Goal: Task Accomplishment & Management: Use online tool/utility

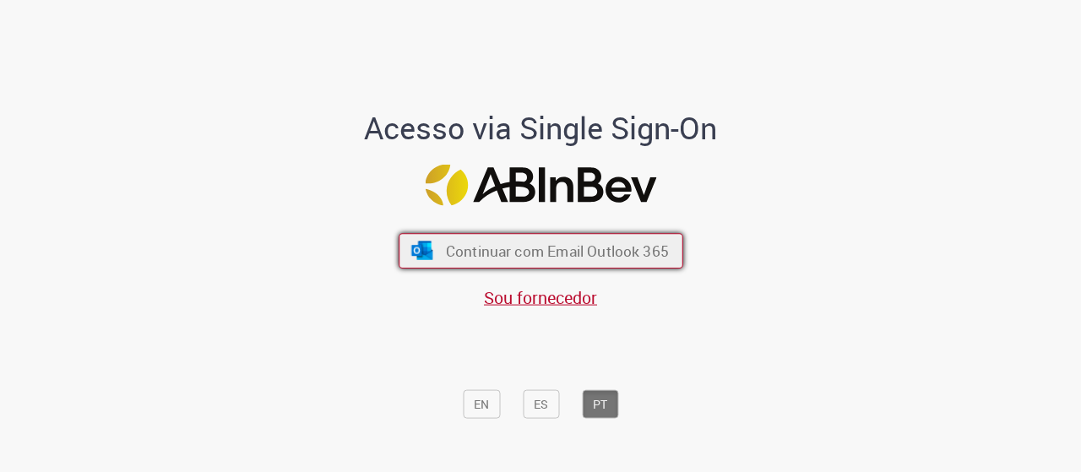
click at [639, 251] on span "Continuar com Email Outlook 365" at bounding box center [556, 250] width 223 height 19
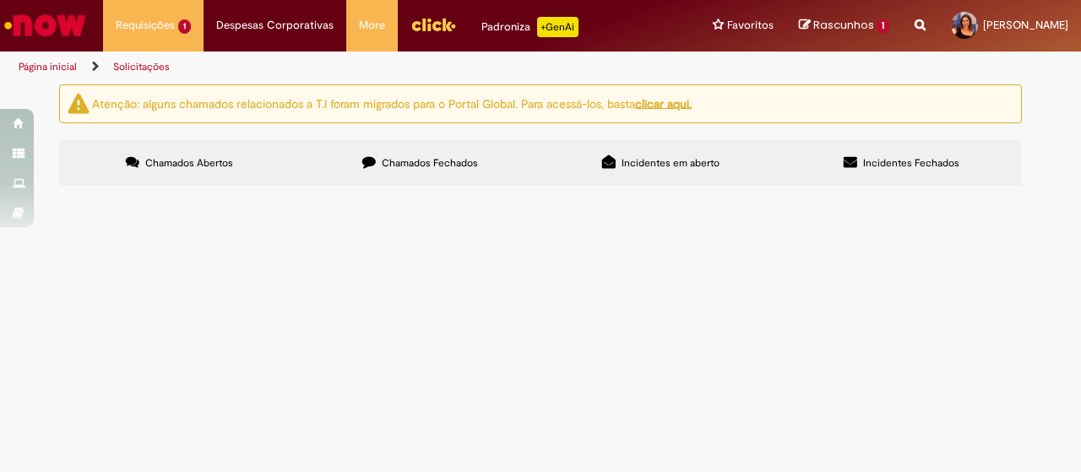
click at [0, 0] on span "Novo cadastro de colaborador [PERSON_NAME]." at bounding box center [0, 0] width 0 height 0
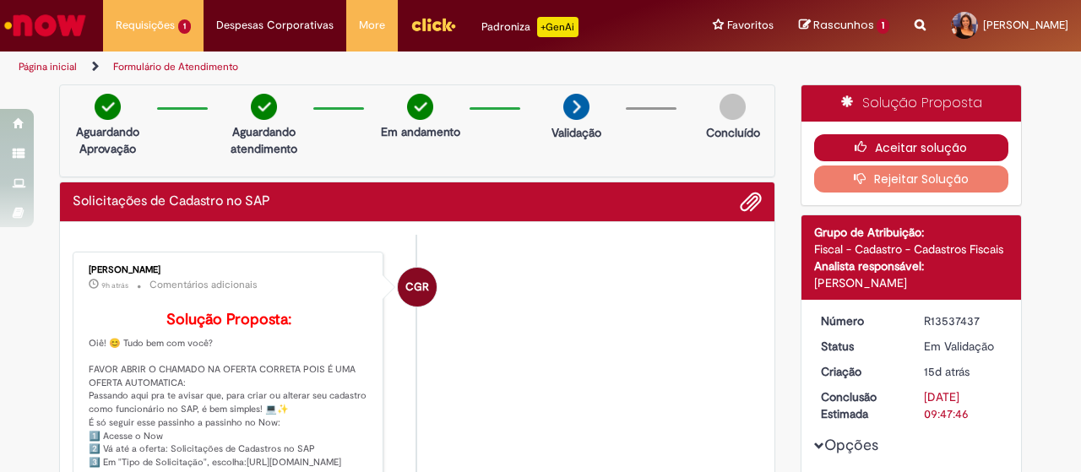
click at [856, 149] on icon "button" at bounding box center [865, 147] width 20 height 12
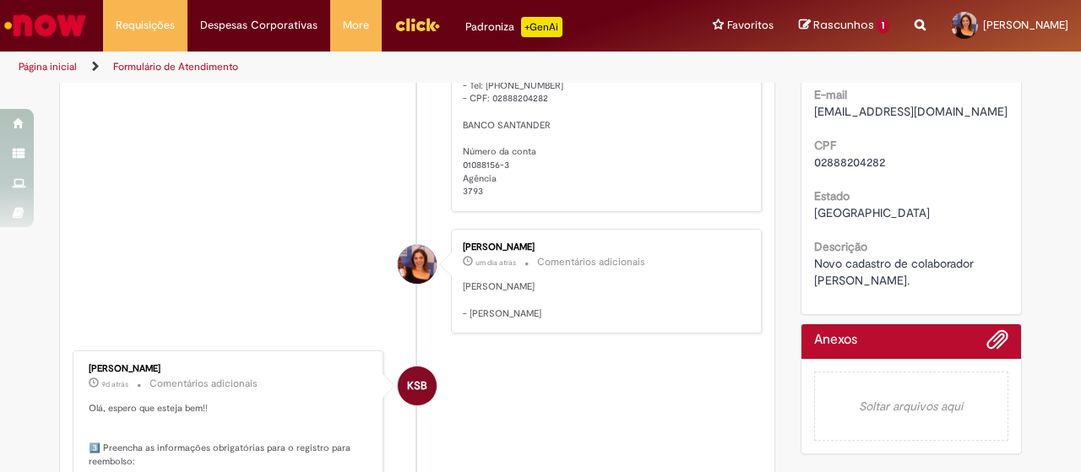
scroll to position [606, 0]
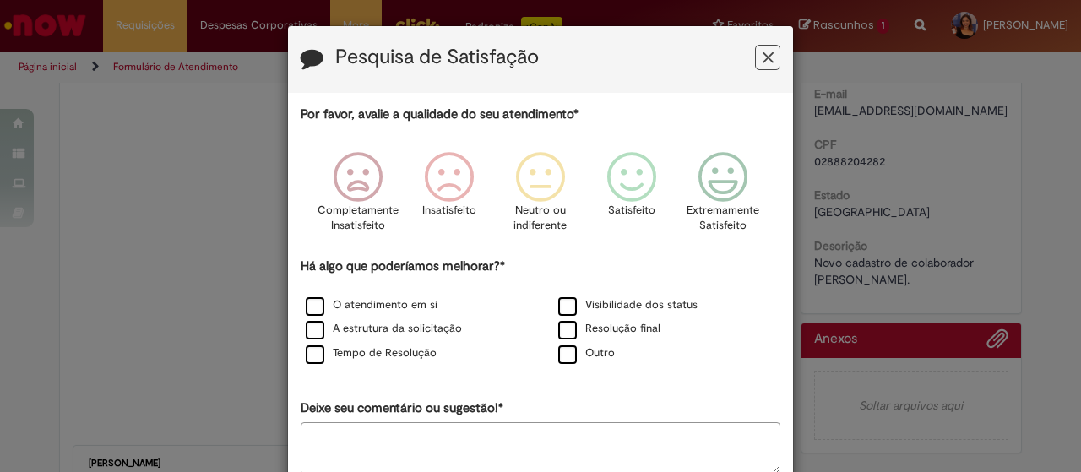
click at [769, 53] on button "Feedback" at bounding box center [767, 57] width 25 height 25
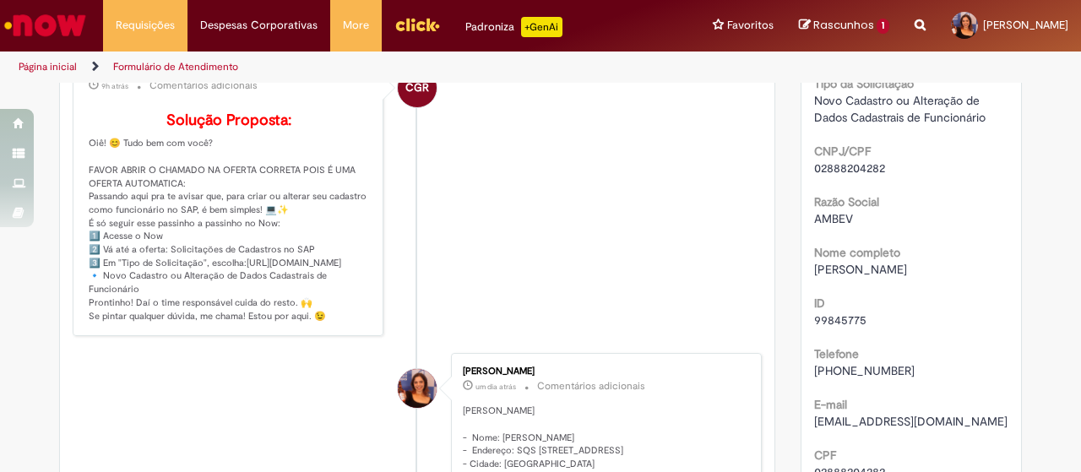
scroll to position [293, 0]
click at [241, 288] on p "Solução Proposta: Oiê! 😊 Tudo bem com você? FAVOR ABRIR O CHAMADO NA OFERTA COR…" at bounding box center [229, 219] width 281 height 211
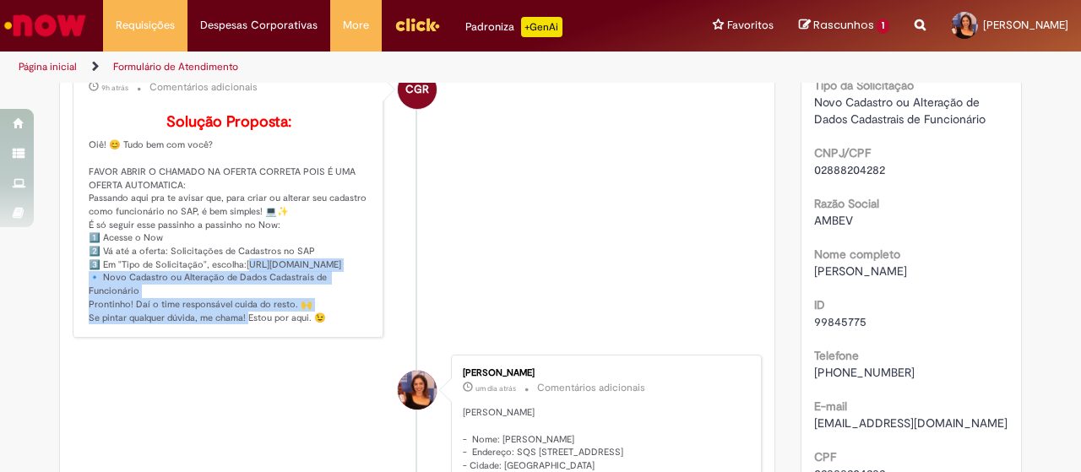
drag, startPoint x: 235, startPoint y: 285, endPoint x: 323, endPoint y: 342, distance: 104.5
click at [323, 325] on p "Solução Proposta: Oiê! 😊 Tudo bem com você? FAVOR ABRIR O CHAMADO NA OFERTA COR…" at bounding box center [229, 219] width 281 height 211
copy p "ttps://[DOMAIN_NAME][URL] 🔹"
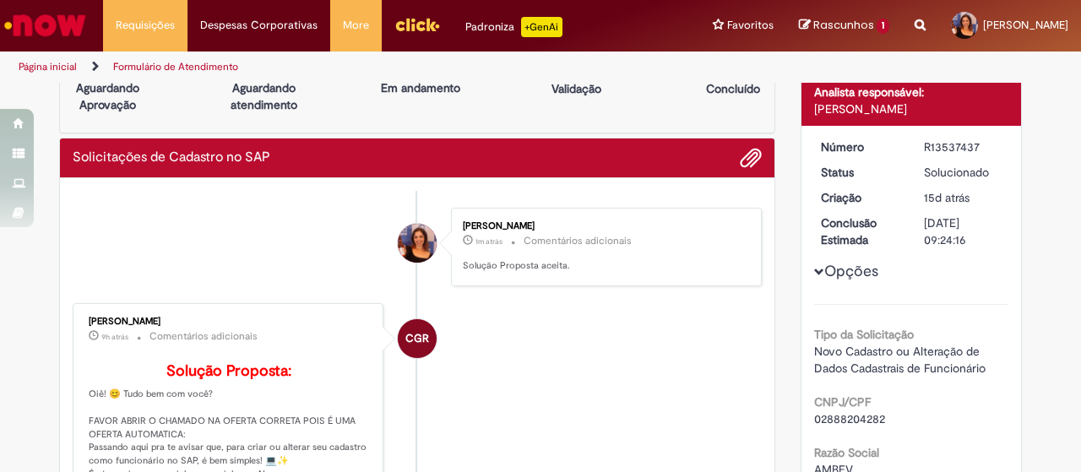
scroll to position [0, 0]
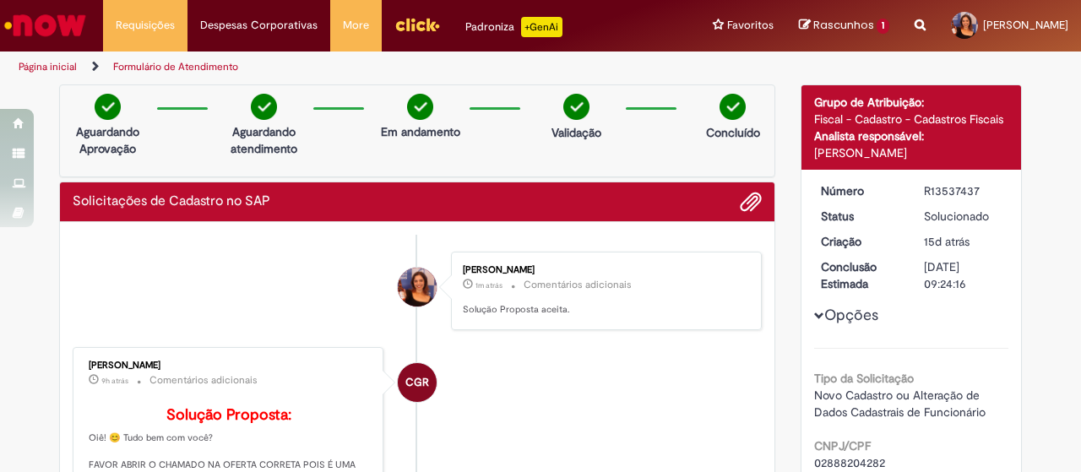
click at [73, 32] on img "Ir para a Homepage" at bounding box center [45, 25] width 87 height 34
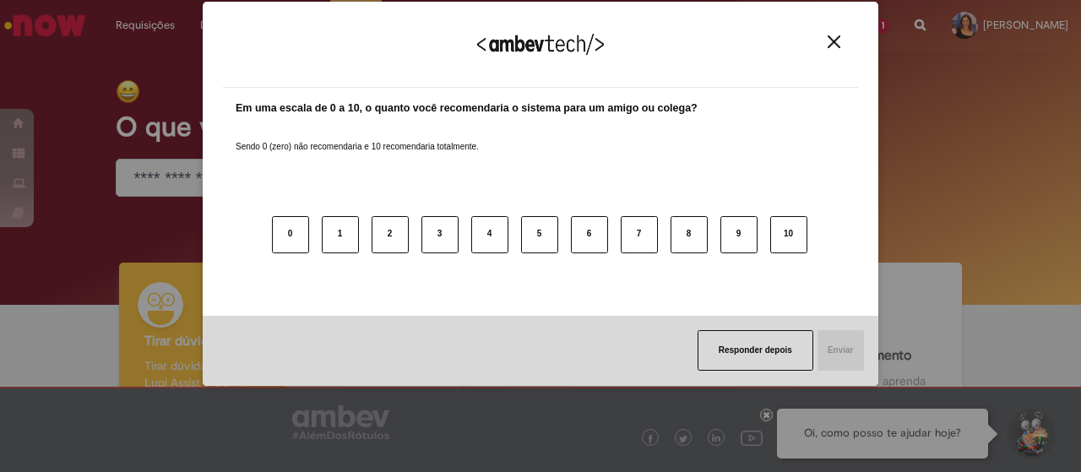
click at [845, 48] on div "Agradecemos seu feedback!" at bounding box center [540, 55] width 635 height 66
click at [834, 46] on img "Close" at bounding box center [834, 41] width 13 height 13
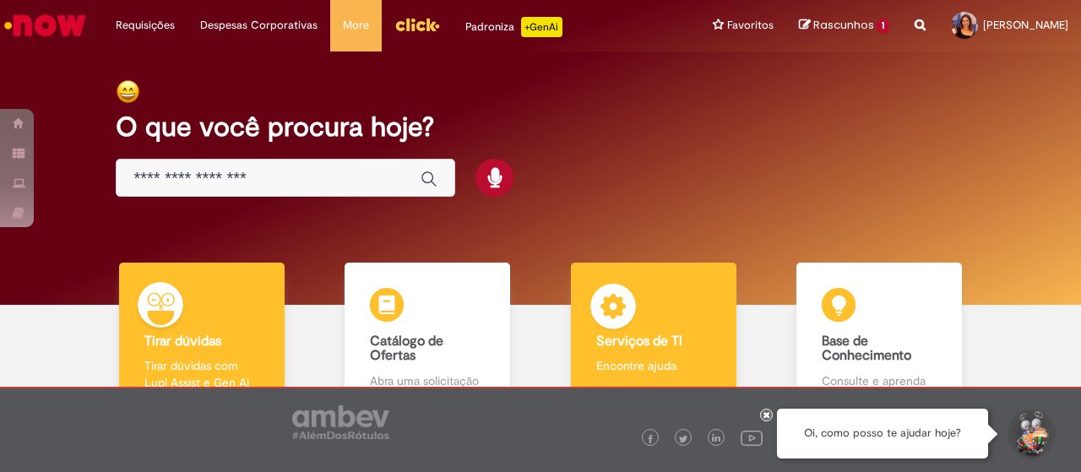
scroll to position [108, 0]
